Goal: Check status: Check status

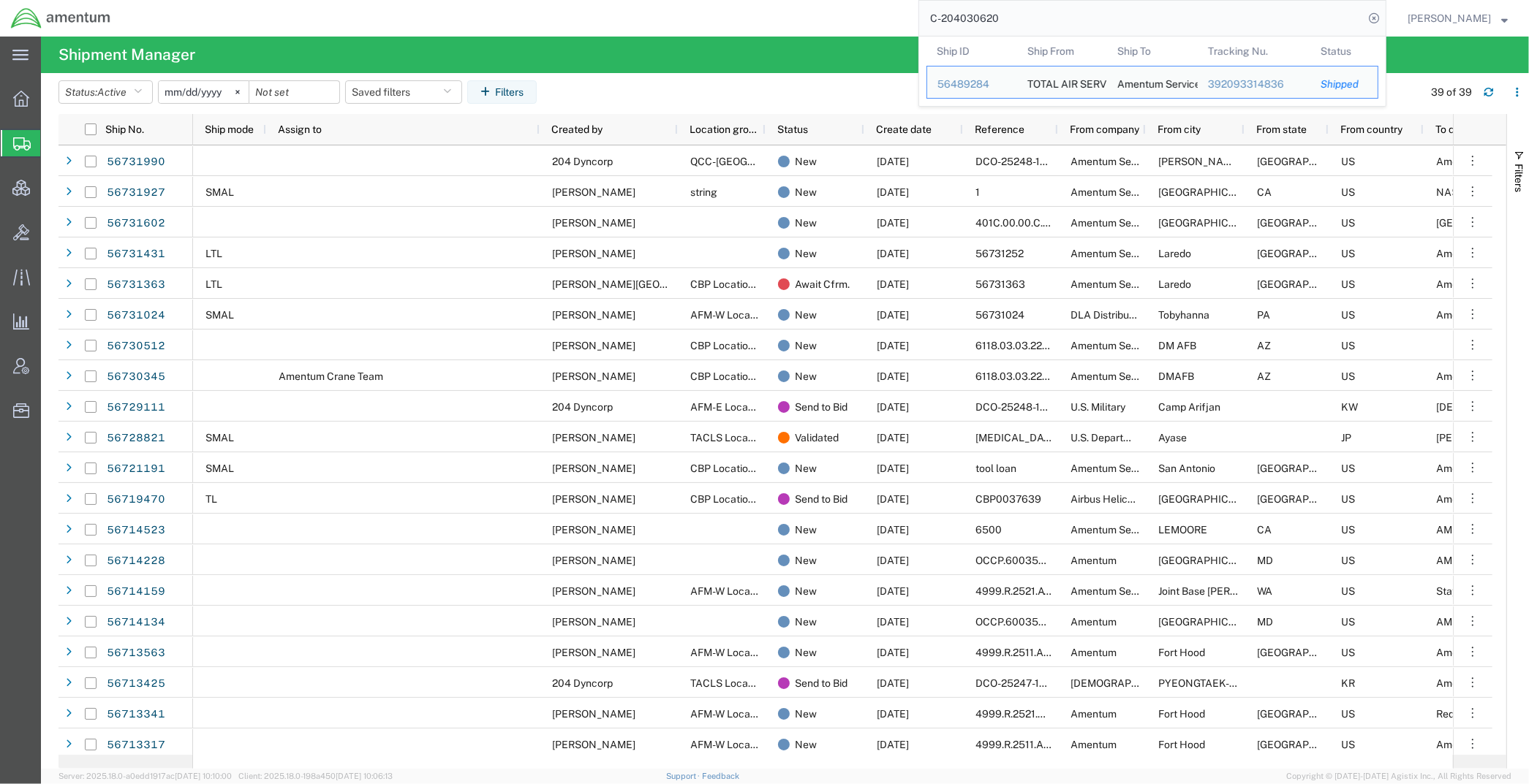
drag, startPoint x: 1000, startPoint y: 20, endPoint x: 1015, endPoint y: 19, distance: 15.0
click at [1002, 20] on input "C-204030620" at bounding box center [1141, 18] width 445 height 35
click at [1026, 17] on input "C-204030620" at bounding box center [1141, 18] width 445 height 35
drag, startPoint x: 1043, startPoint y: 15, endPoint x: 861, endPoint y: 12, distance: 182.0
click at [777, 13] on div "C-204030620 Ship ID Ship From Ship To Tracking Nu. Status Ship ID 56489284 Ship…" at bounding box center [754, 18] width 1265 height 37
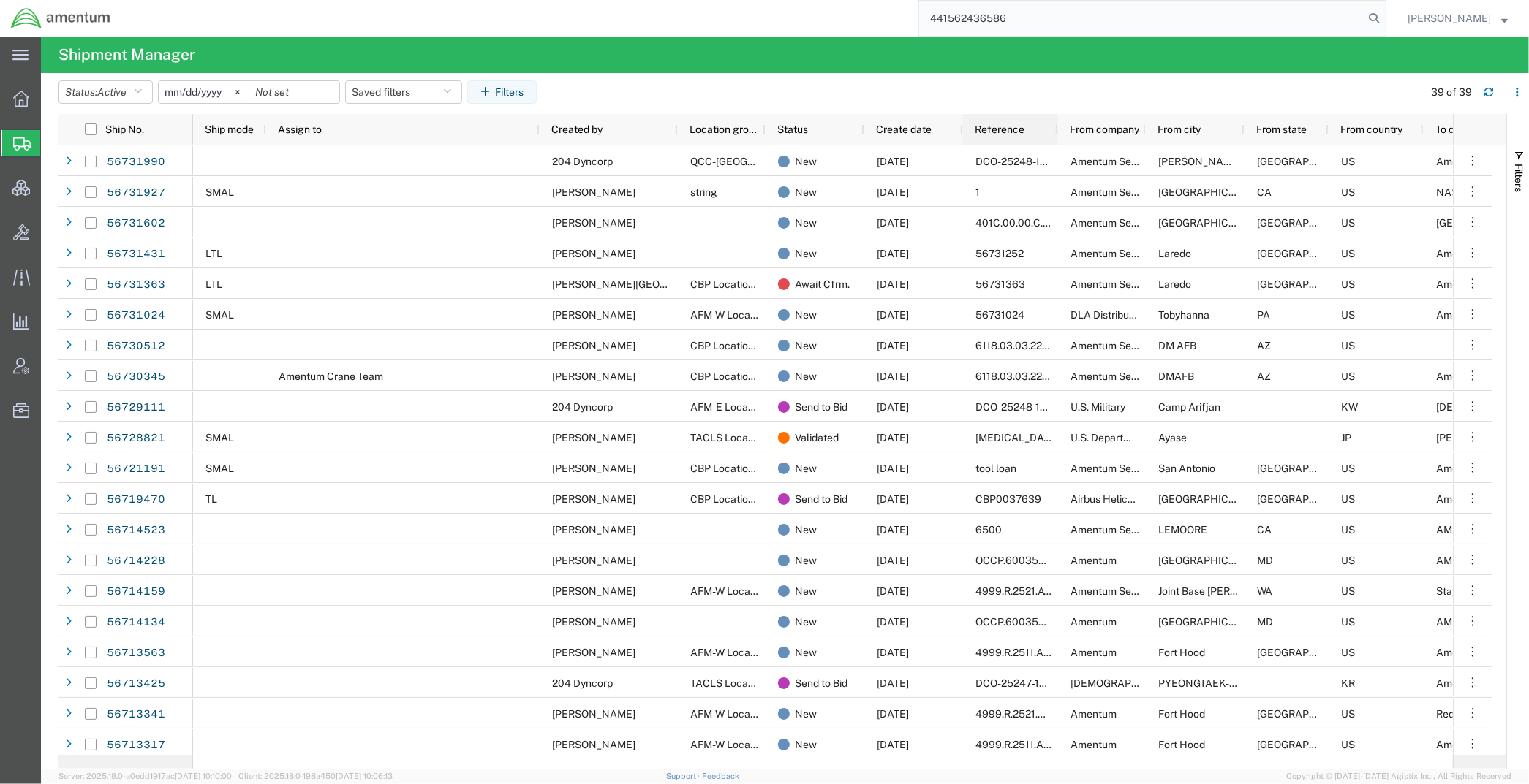
type input "441562436586"
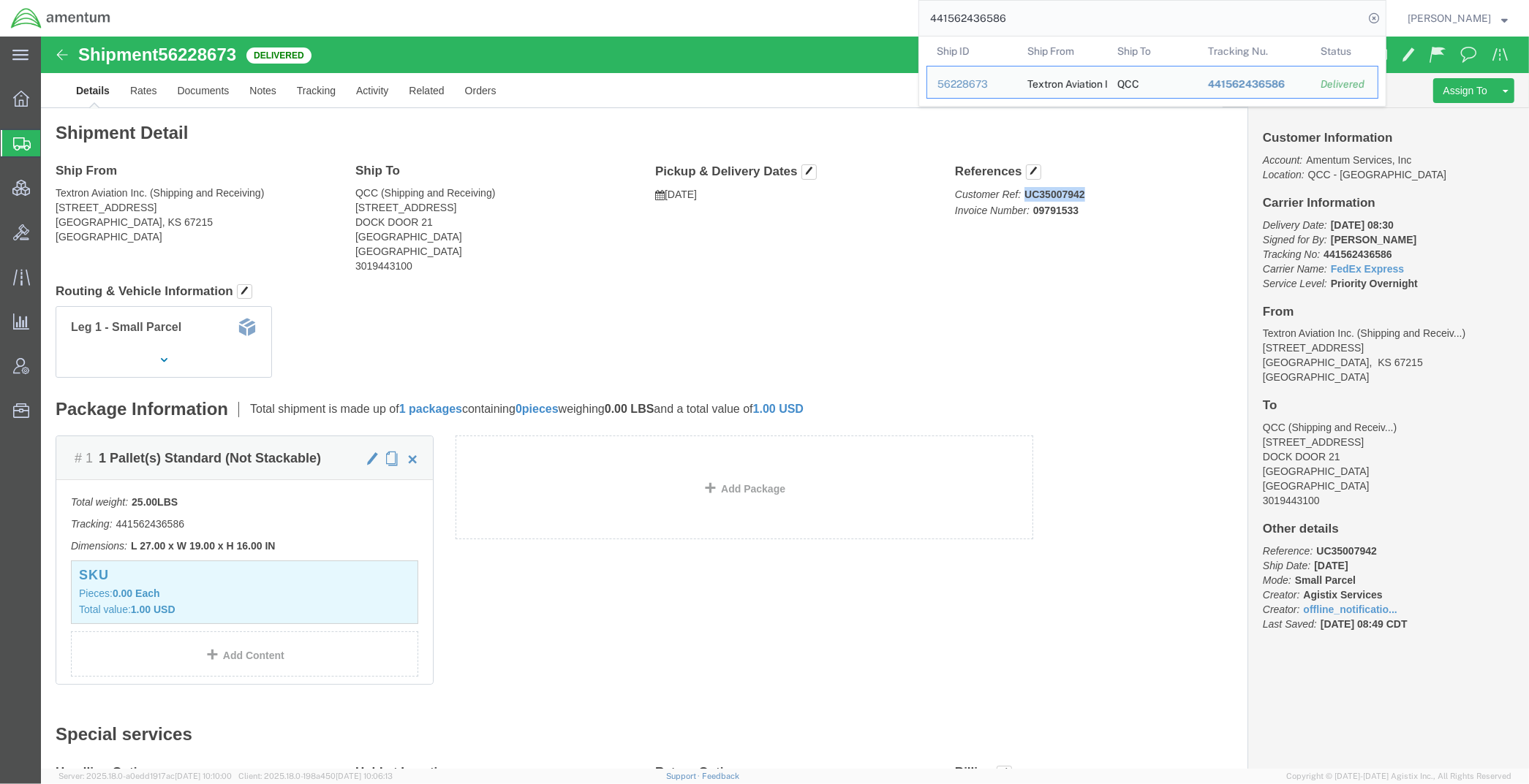
drag, startPoint x: 1043, startPoint y: 158, endPoint x: 1036, endPoint y: 155, distance: 7.6
click p "Customer Ref: UC35007942 Invoice Number: 09791533"
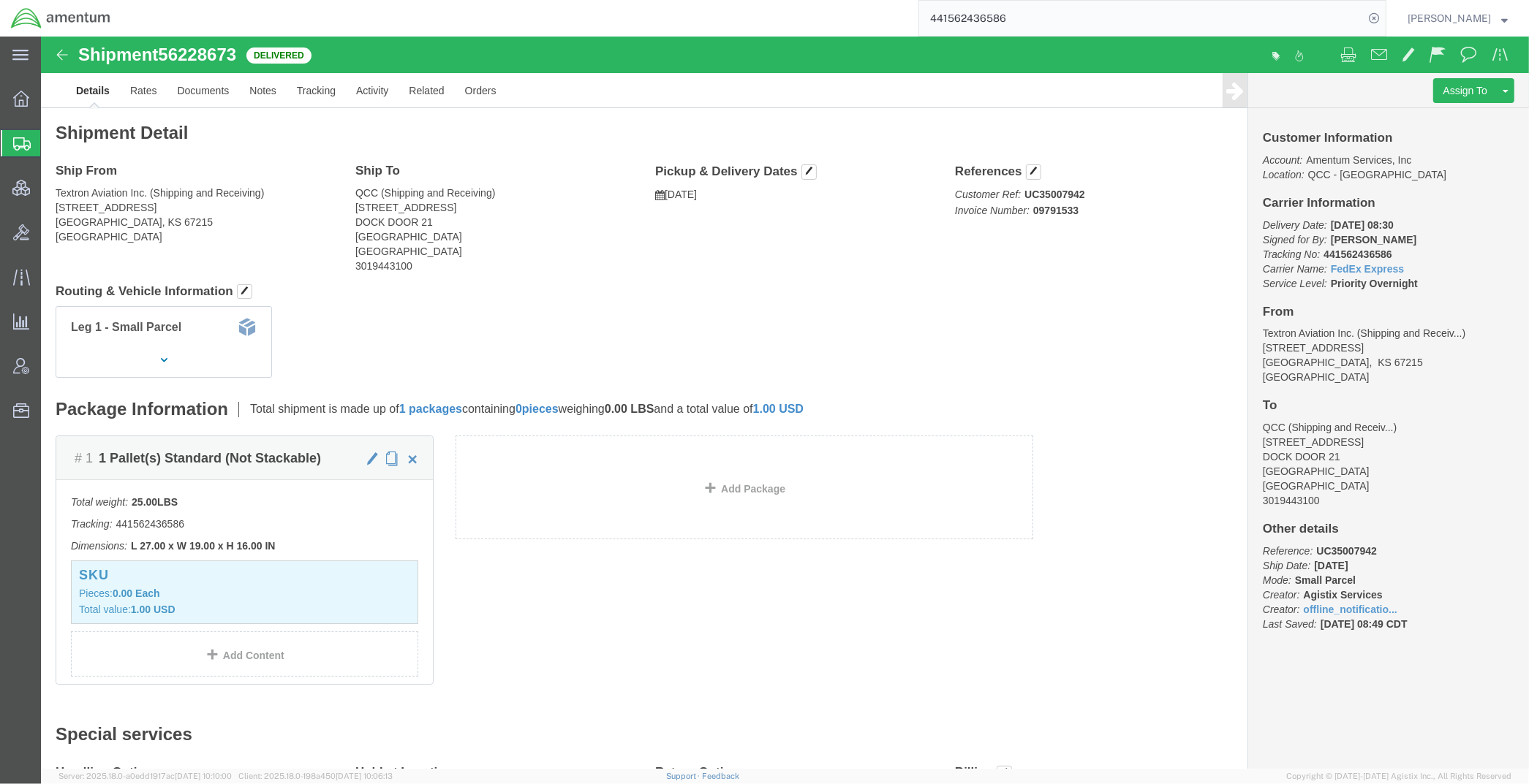
drag, startPoint x: 1003, startPoint y: 154, endPoint x: 1050, endPoint y: 152, distance: 47.0
click p "Customer Ref: UC35007942 Invoice Number: 09791533"
click div "Customer Information Account: Amentum Services, Inc Location: QCC - TX Carrier …"
click link "Tracking"
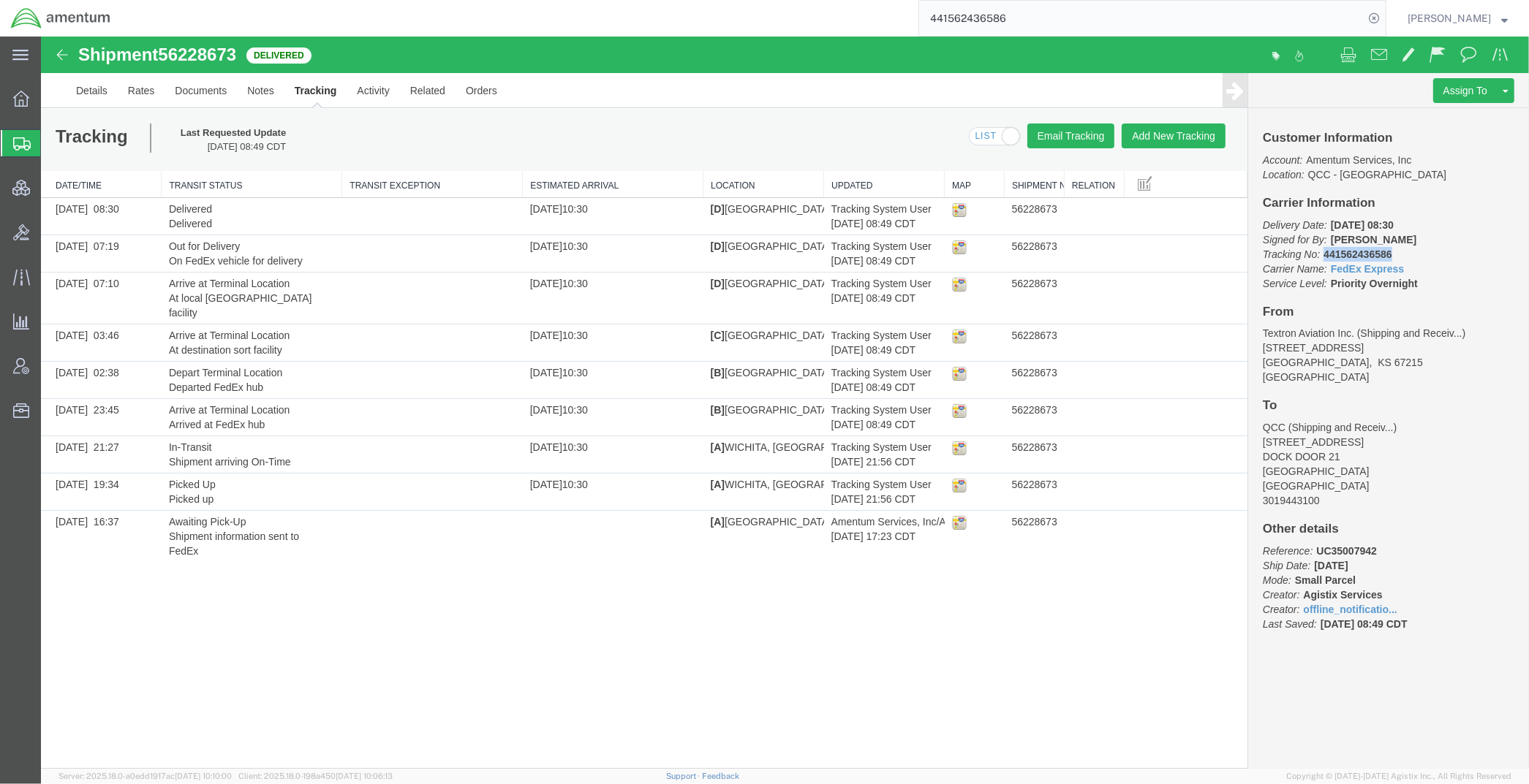
drag, startPoint x: 1400, startPoint y: 256, endPoint x: 1323, endPoint y: 253, distance: 77.1
click at [1323, 253] on p "Delivery Date: 07/18/2025 08:30 Signed for By: D.Pemberton Tracking No: 4415624…" at bounding box center [1388, 254] width 251 height 73
copy b "441562436586"
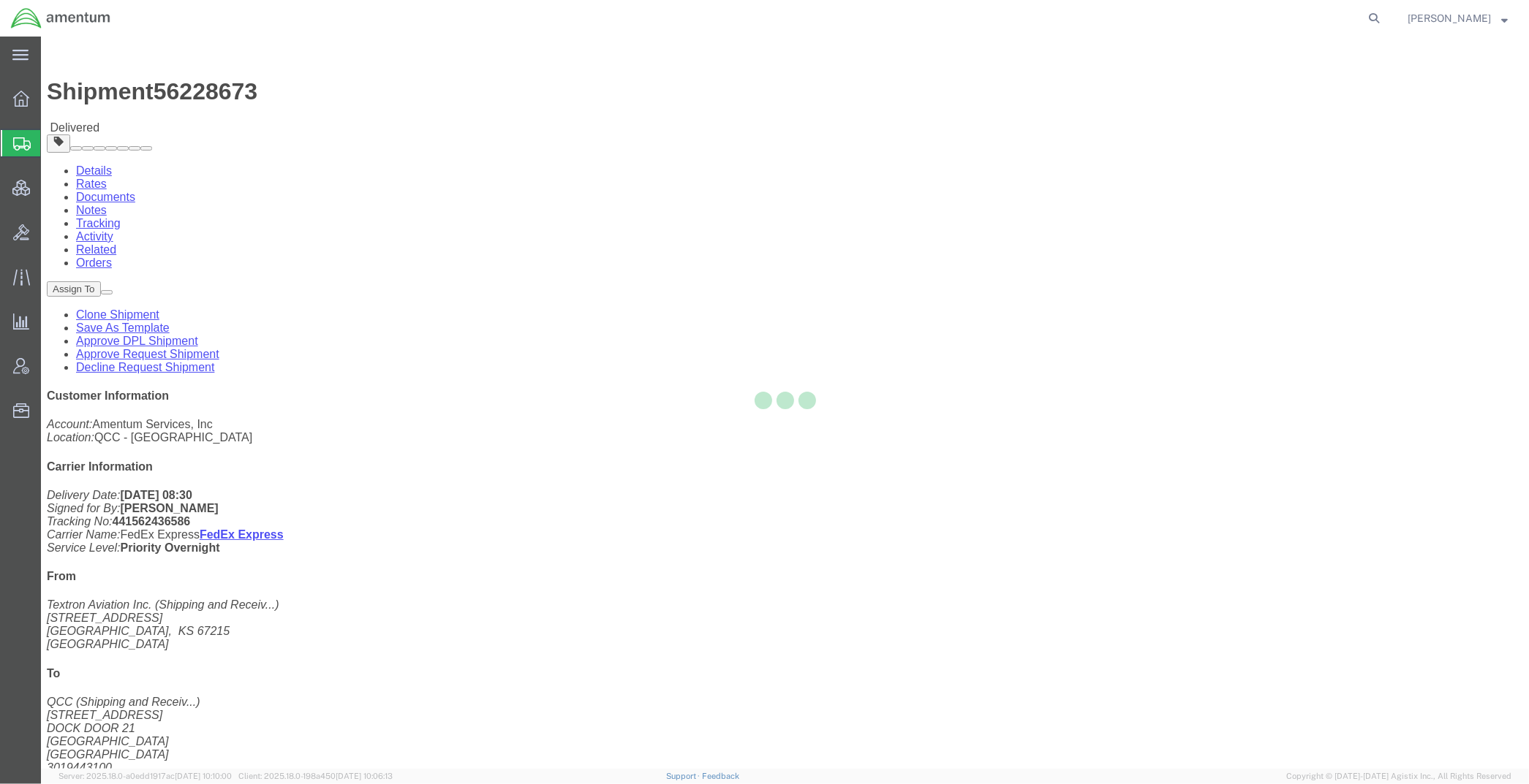
click at [214, 91] on div at bounding box center [784, 402] width 1488 height 732
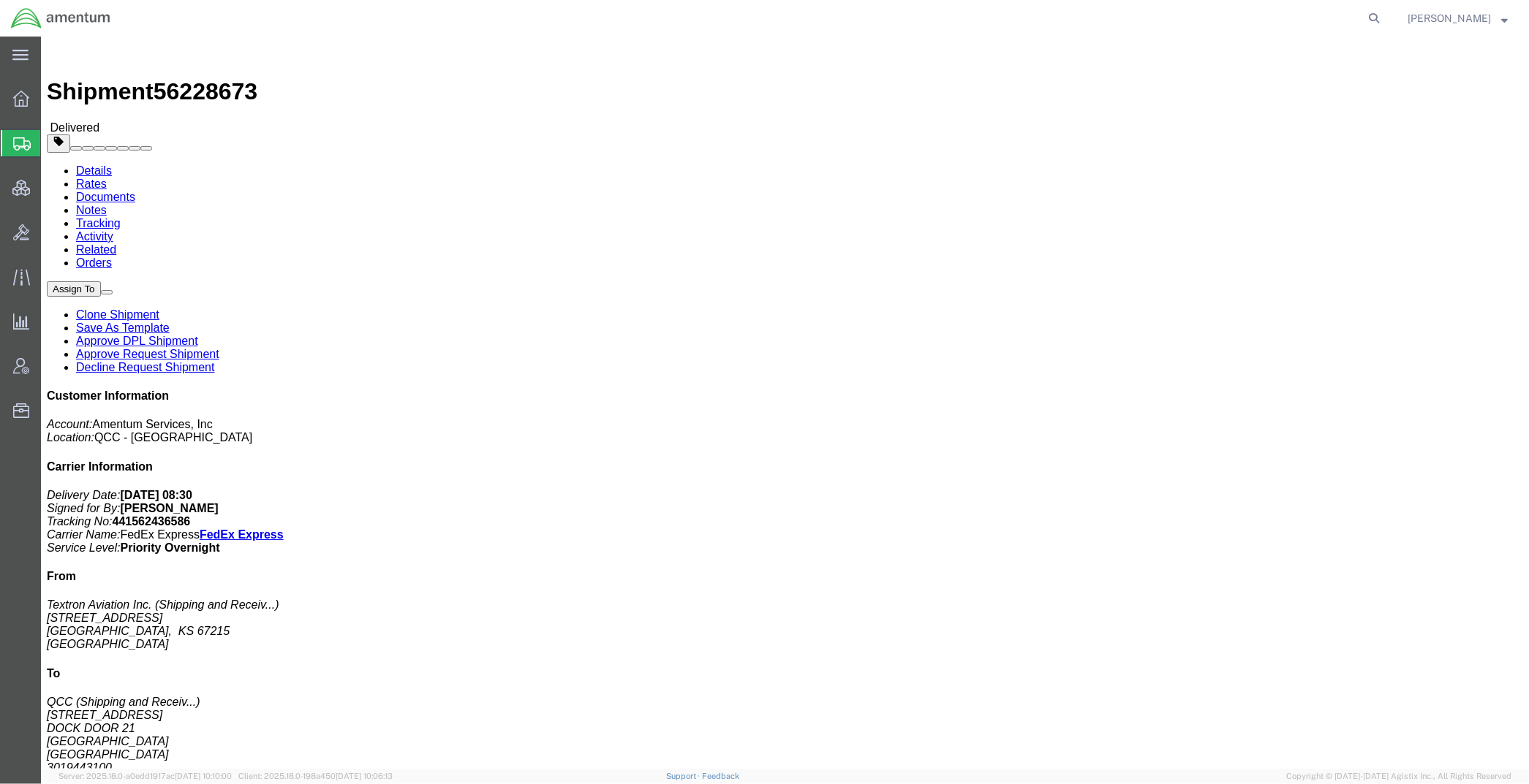
drag, startPoint x: 214, startPoint y: 91, endPoint x: 173, endPoint y: 55, distance: 54.6
click link "Documents"
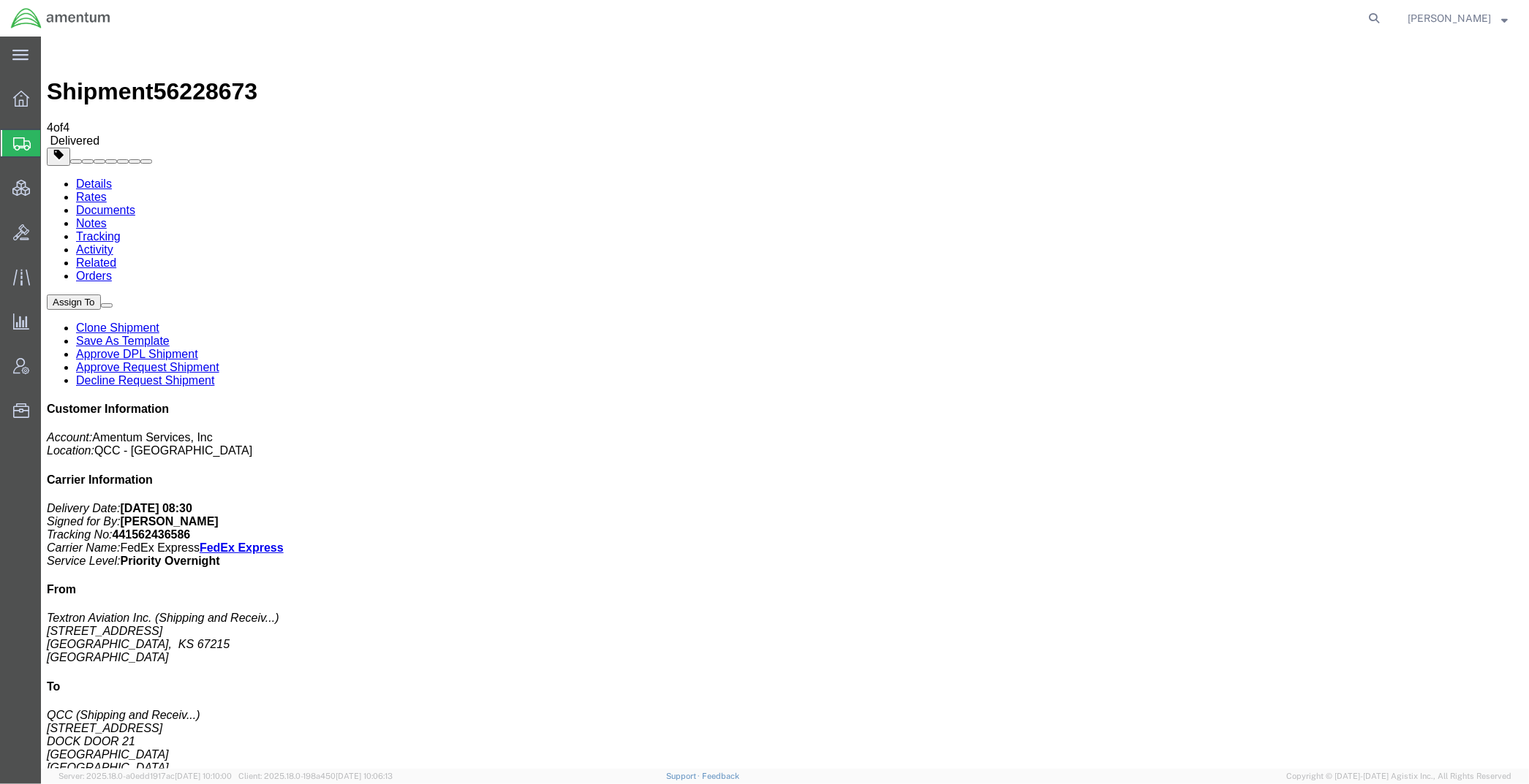
drag, startPoint x: 88, startPoint y: 146, endPoint x: 31, endPoint y: 164, distance: 59.8
click at [52, 146] on span "Shipments" at bounding box center [45, 143] width 12 height 29
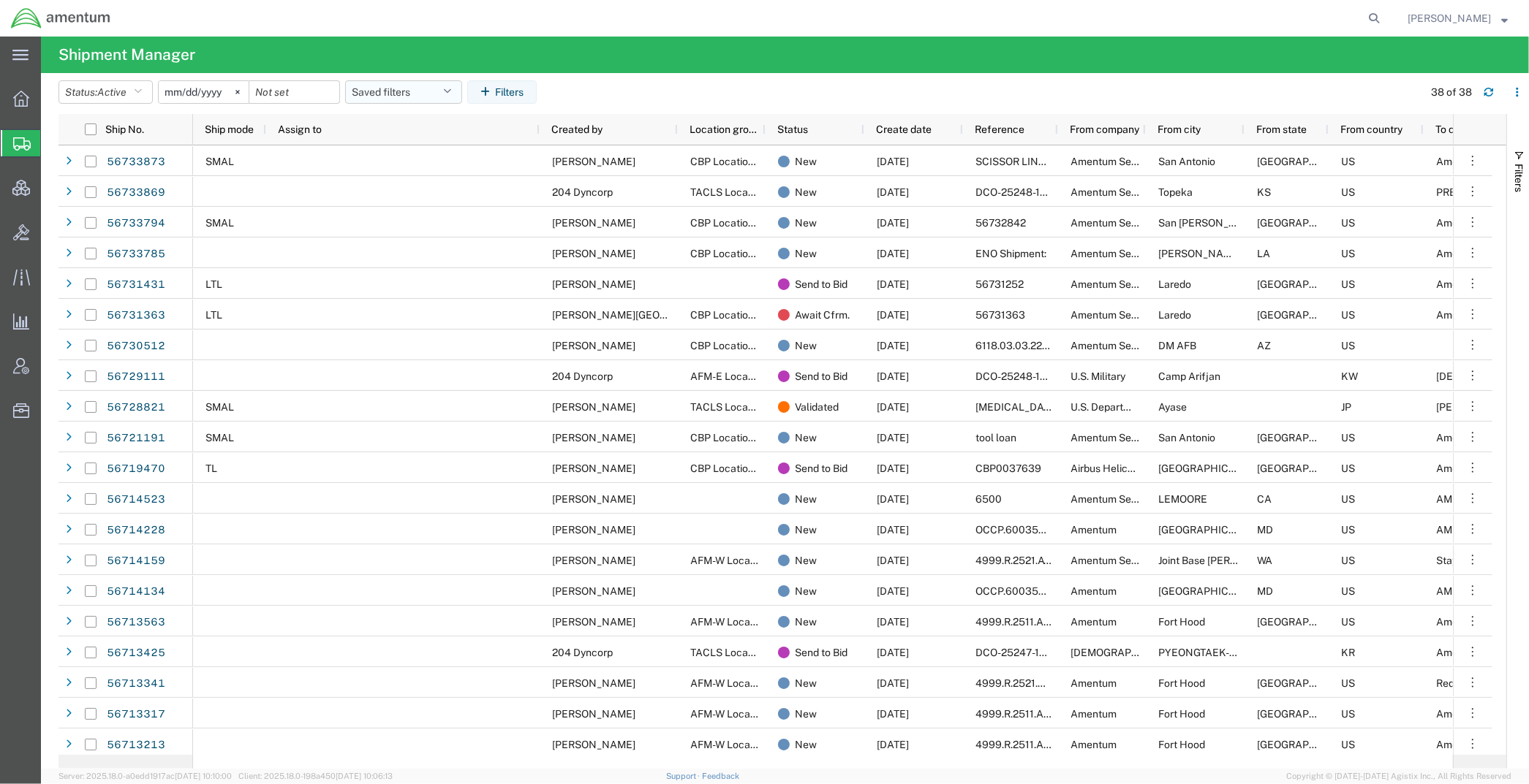
click at [396, 98] on button "Saved filters" at bounding box center [403, 92] width 117 height 23
click at [406, 183] on span "Active DCI shipments" at bounding box center [443, 183] width 191 height 27
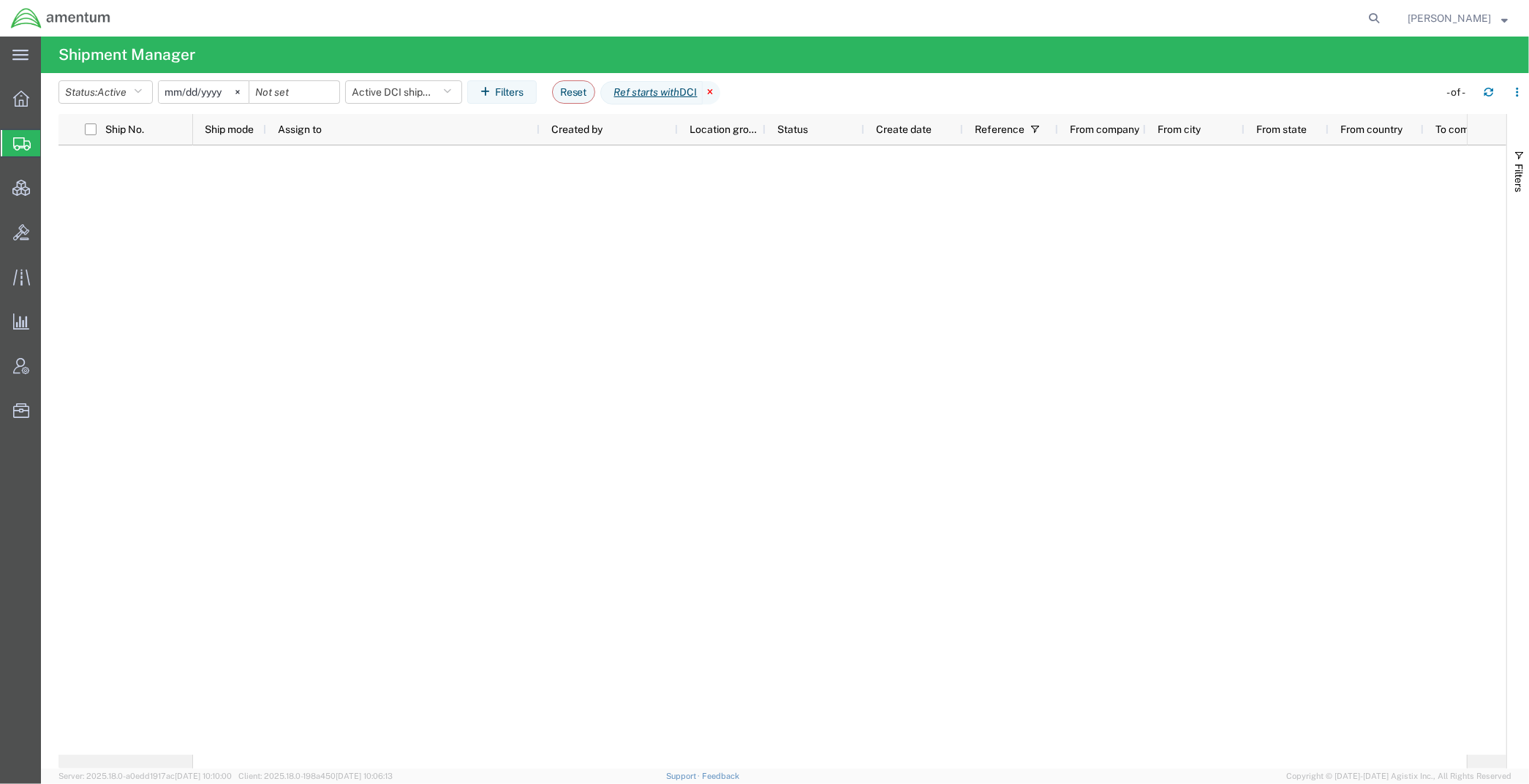
click at [720, 92] on icon at bounding box center [711, 93] width 18 height 23
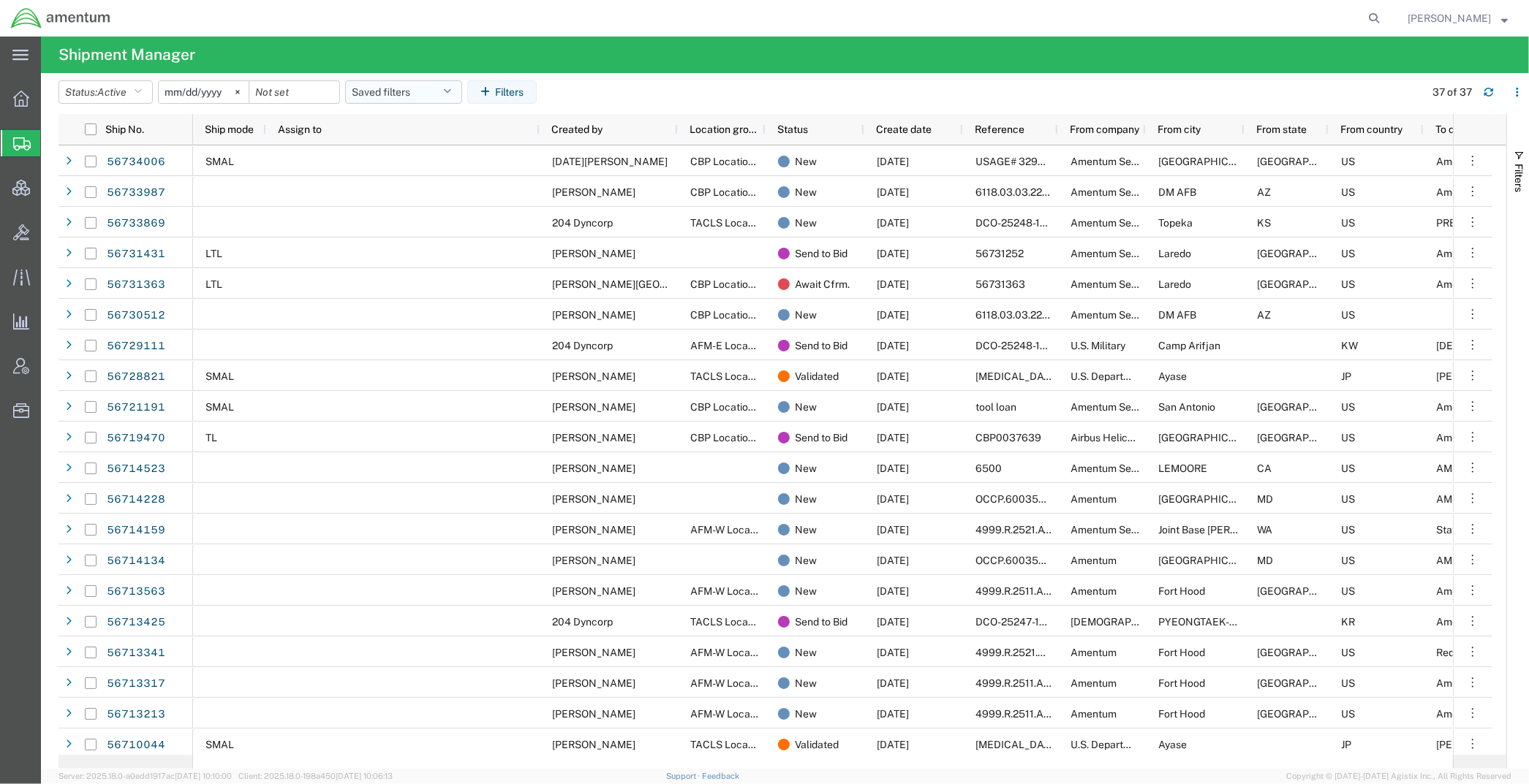
click at [460, 92] on button "Saved filters" at bounding box center [403, 92] width 117 height 23
click at [464, 180] on span "Active DCI shipments" at bounding box center [443, 183] width 191 height 27
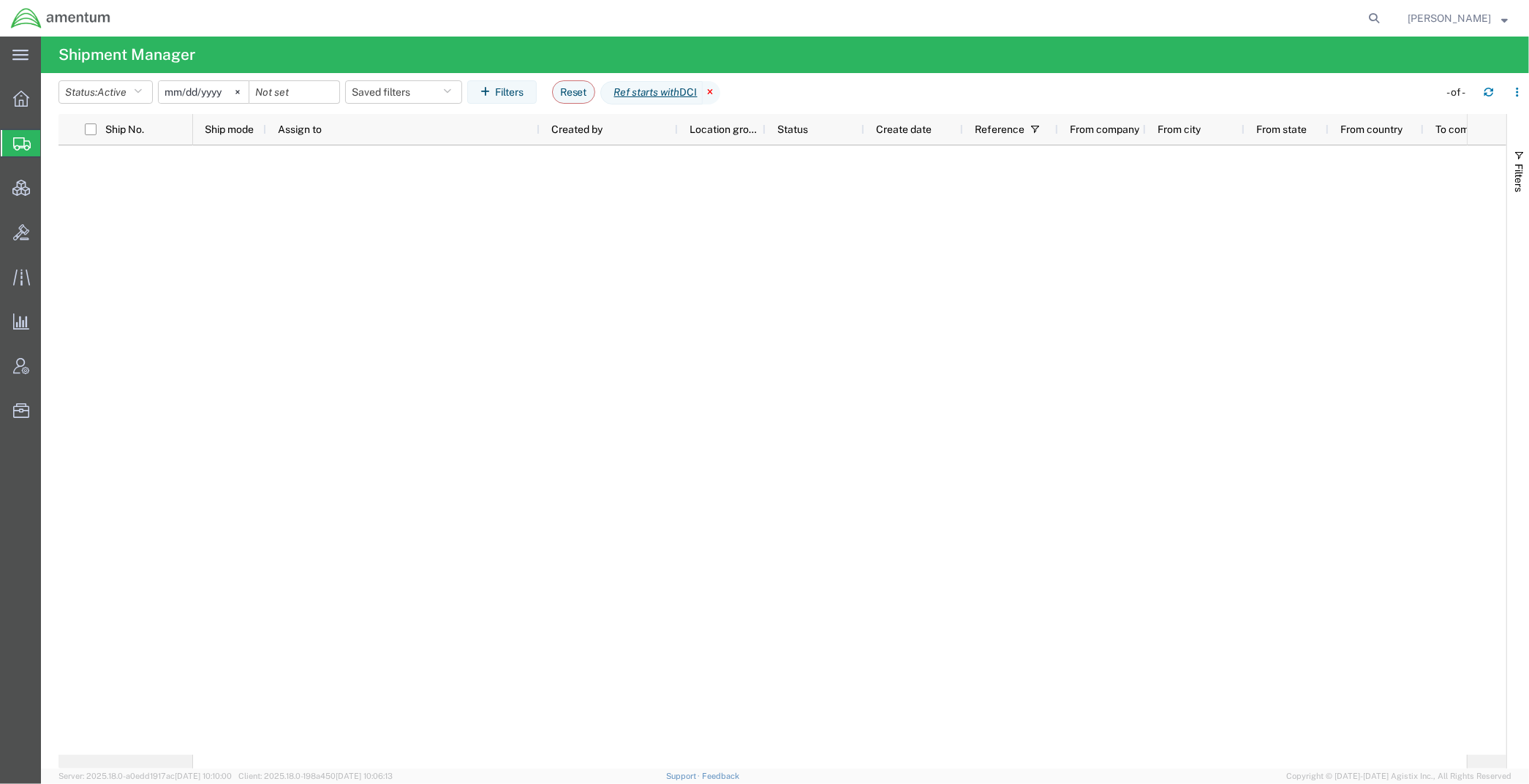
click at [718, 85] on icon at bounding box center [711, 93] width 18 height 23
